Goal: Download file/media

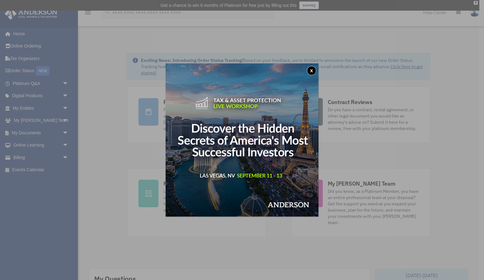
click at [310, 70] on button "x" at bounding box center [311, 70] width 9 height 9
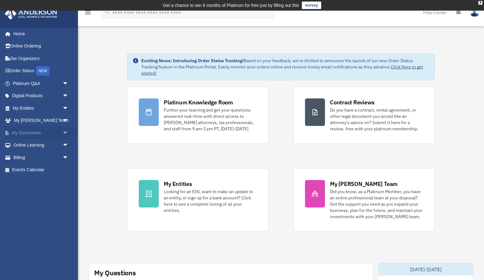
click at [45, 132] on link "My Documents arrow_drop_down" at bounding box center [41, 132] width 74 height 12
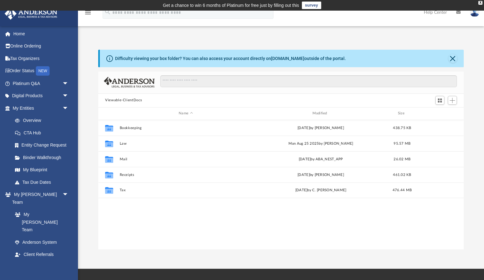
scroll to position [142, 365]
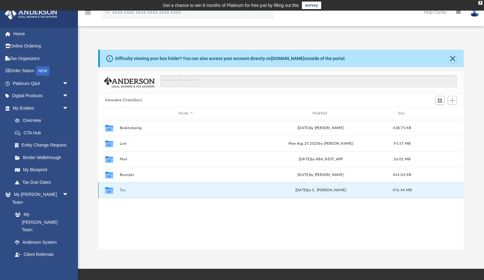
click at [144, 188] on button "Tax" at bounding box center [186, 190] width 132 height 4
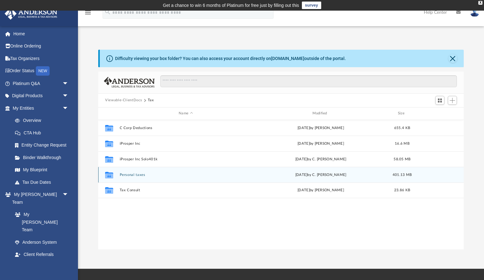
click at [149, 174] on button "Personal taxes" at bounding box center [186, 175] width 132 height 4
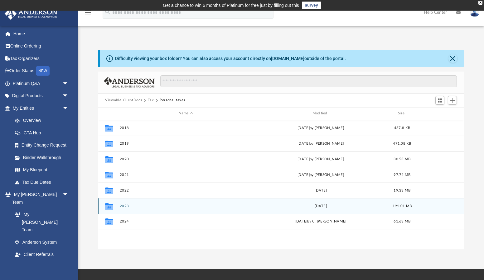
click at [145, 206] on button "2023" at bounding box center [186, 206] width 132 height 4
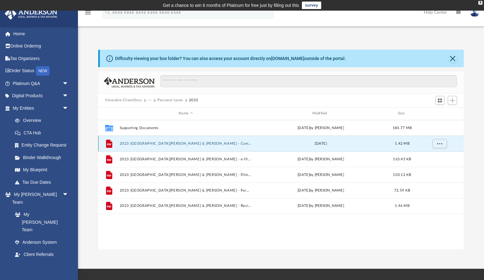
click at [208, 144] on button "2023 [GEOGRAPHIC_DATA][PERSON_NAME] & [PERSON_NAME] - Completed Copy.pdf" at bounding box center [186, 143] width 132 height 4
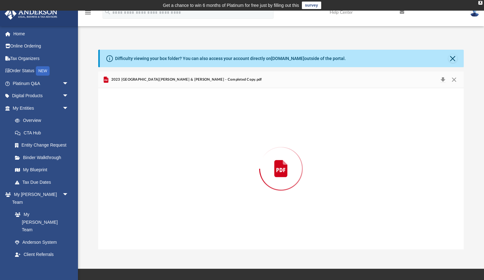
click at [208, 144] on div "Preview" at bounding box center [281, 168] width 366 height 161
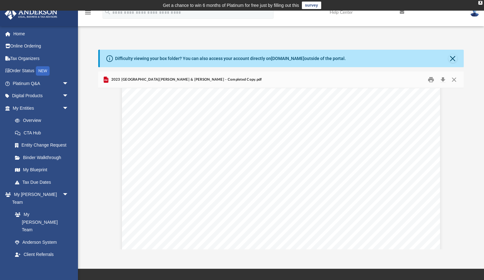
scroll to position [1623, 0]
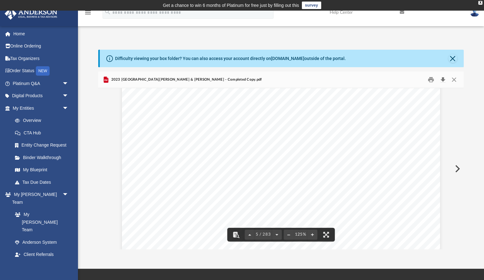
click at [442, 78] on button "Download" at bounding box center [443, 80] width 11 height 10
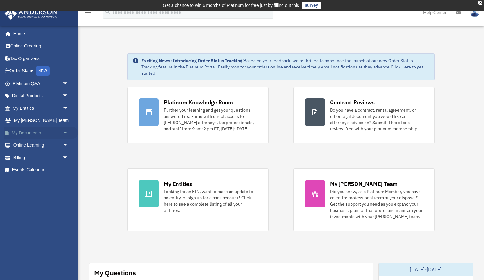
click at [42, 130] on link "My Documents arrow_drop_down" at bounding box center [41, 132] width 74 height 12
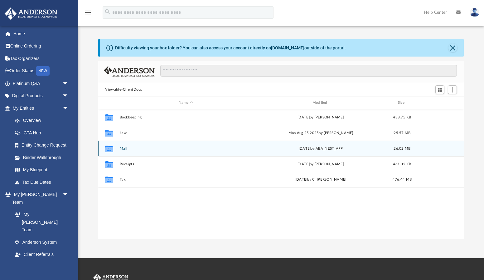
scroll to position [142, 365]
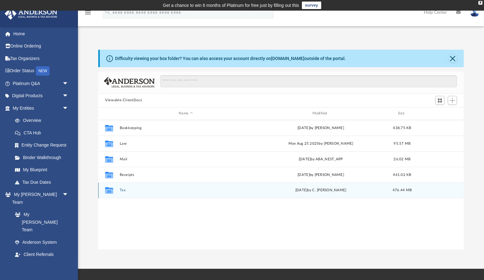
click at [123, 189] on button "Tax" at bounding box center [186, 190] width 132 height 4
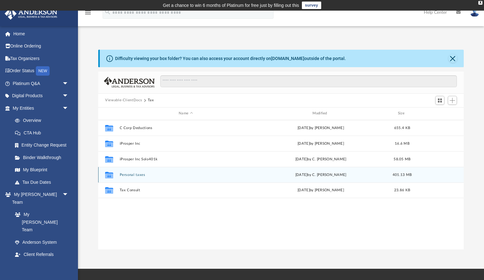
click at [136, 174] on button "Personal taxes" at bounding box center [186, 175] width 132 height 4
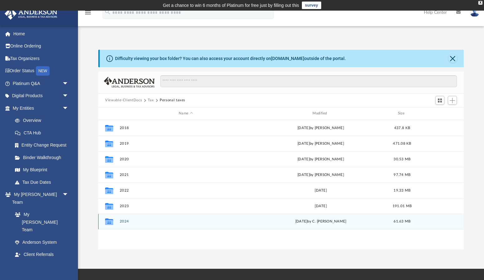
click at [125, 221] on button "2024" at bounding box center [186, 221] width 132 height 4
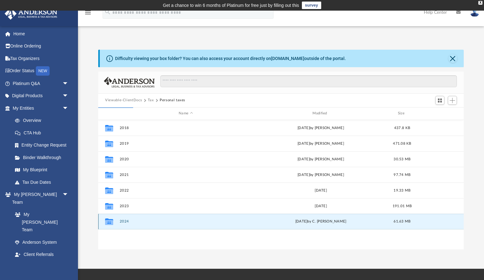
click at [123, 221] on button "2024" at bounding box center [186, 221] width 132 height 4
click at [123, 220] on button "2024" at bounding box center [186, 221] width 132 height 4
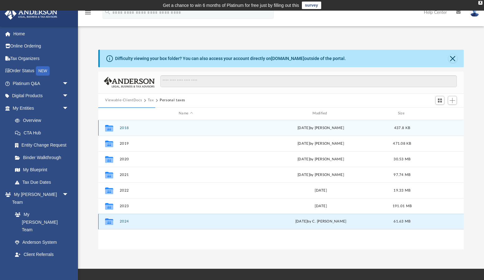
click at [125, 220] on button "2024" at bounding box center [186, 221] width 132 height 4
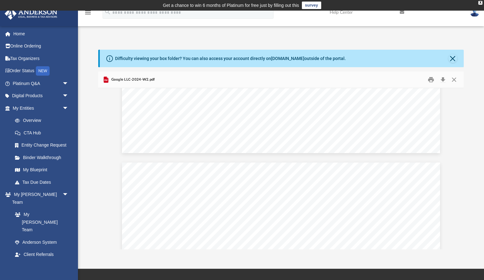
scroll to position [349, 0]
click at [443, 78] on button "Download" at bounding box center [443, 80] width 11 height 10
click at [32, 273] on link "Box" at bounding box center [43, 279] width 69 height 12
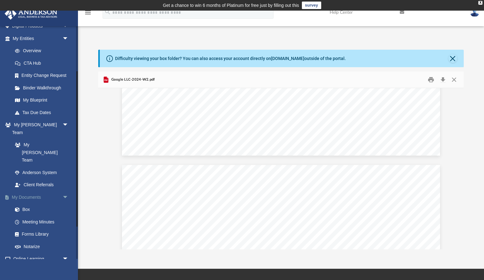
scroll to position [87, 0]
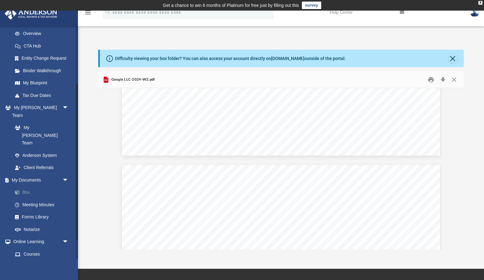
click at [31, 186] on link "Box" at bounding box center [43, 192] width 69 height 12
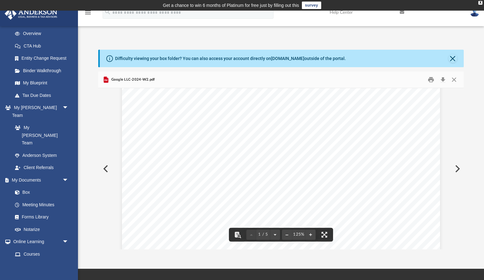
scroll to position [187, 0]
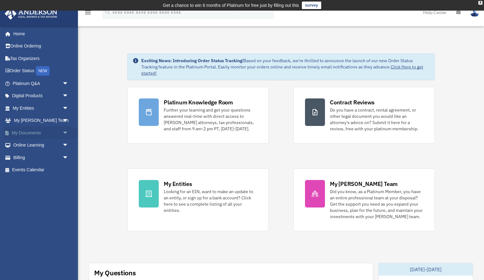
click at [65, 133] on span "arrow_drop_down" at bounding box center [68, 132] width 12 height 13
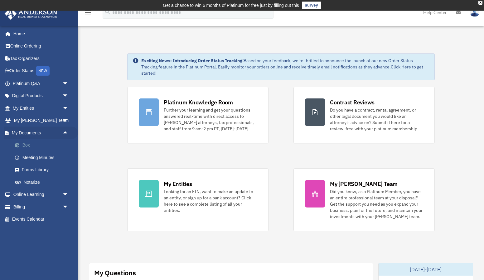
click at [35, 145] on link "Box" at bounding box center [43, 145] width 69 height 12
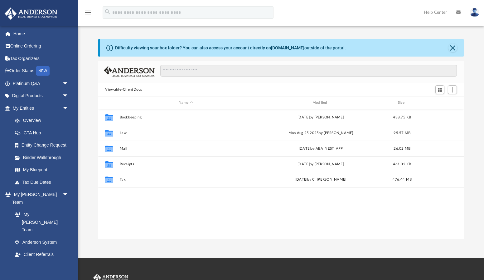
scroll to position [142, 365]
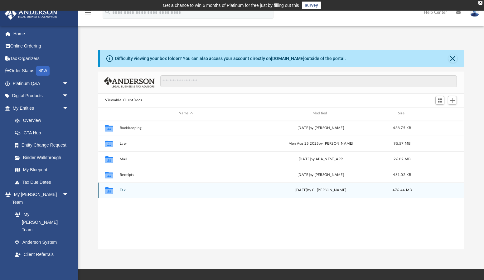
click at [122, 190] on button "Tax" at bounding box center [186, 190] width 132 height 4
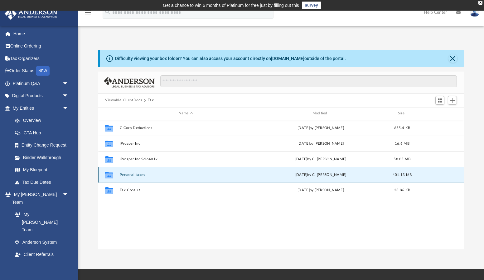
click at [127, 175] on button "Personal taxes" at bounding box center [186, 175] width 132 height 4
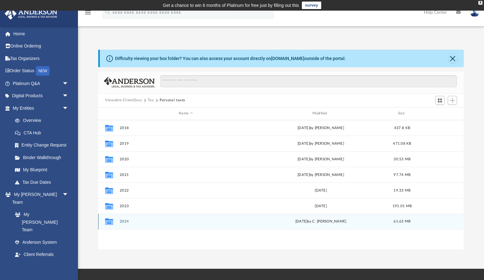
click at [127, 219] on button "2024" at bounding box center [186, 221] width 132 height 4
